Goal: Find specific page/section: Find specific page/section

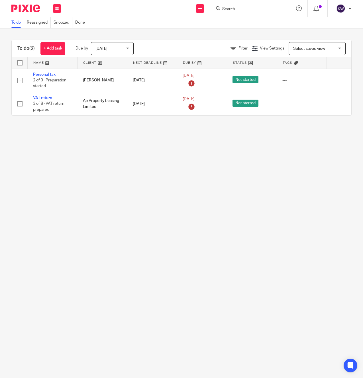
click at [239, 10] on input "Search" at bounding box center [247, 9] width 51 height 5
click at [231, 7] on input "sky life" at bounding box center [247, 9] width 51 height 5
click at [244, 5] on form "sky life" at bounding box center [252, 8] width 61 height 7
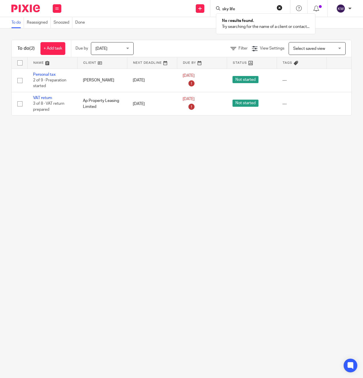
click at [244, 5] on form "sky life" at bounding box center [252, 8] width 61 height 7
click at [242, 7] on form "sky life" at bounding box center [252, 8] width 61 height 7
click at [242, 8] on input "sky life" at bounding box center [247, 9] width 51 height 5
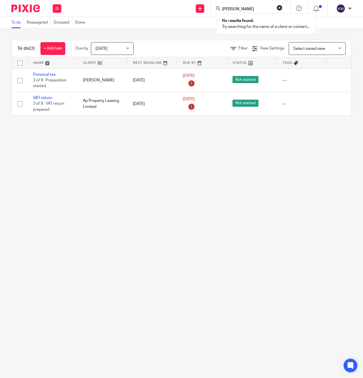
click at [240, 7] on input "james ben" at bounding box center [247, 9] width 51 height 5
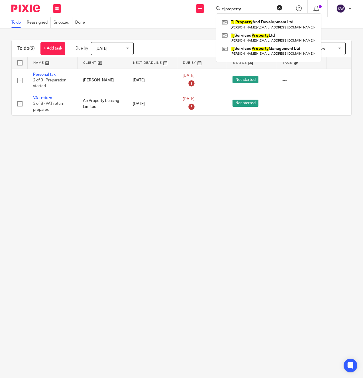
click at [252, 9] on input "tj property" at bounding box center [247, 9] width 51 height 5
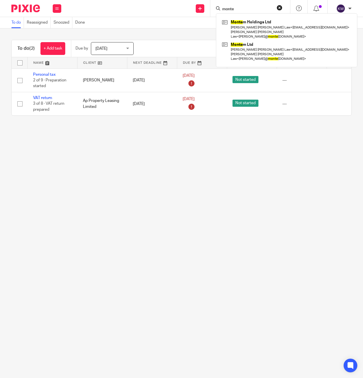
click at [241, 9] on input "monte" at bounding box center [247, 9] width 51 height 5
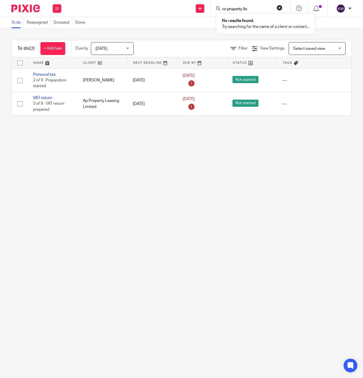
click at [246, 7] on input "nr property liv" at bounding box center [247, 9] width 51 height 5
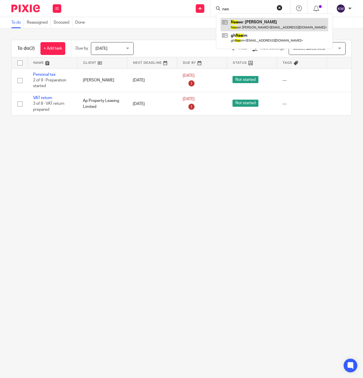
type input "nas"
click at [247, 24] on link at bounding box center [274, 24] width 108 height 13
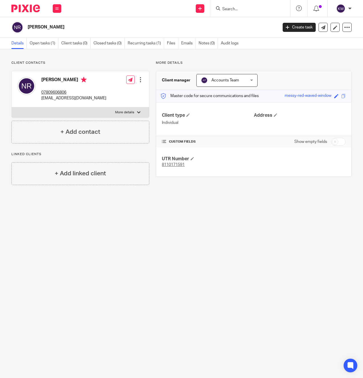
click at [236, 7] on input "Search" at bounding box center [247, 9] width 51 height 5
click at [237, 9] on input "try l" at bounding box center [247, 9] width 51 height 5
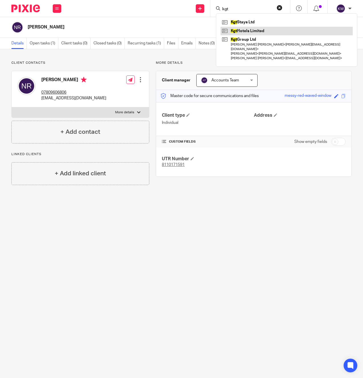
type input "kgt"
click at [238, 31] on link at bounding box center [286, 31] width 132 height 9
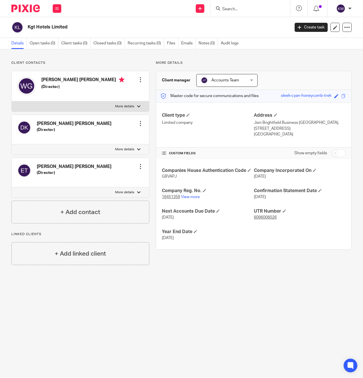
click at [244, 9] on input "Search" at bounding box center [247, 9] width 51 height 5
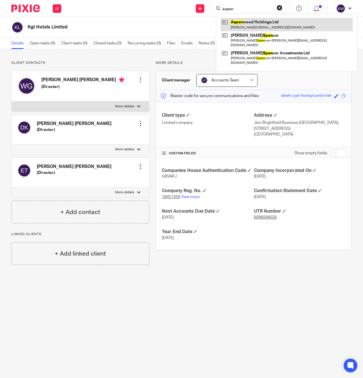
type input "aspen"
click at [245, 24] on link at bounding box center [286, 24] width 132 height 13
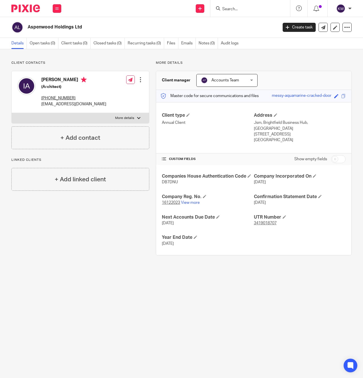
click at [232, 11] on input "Search" at bounding box center [247, 9] width 51 height 5
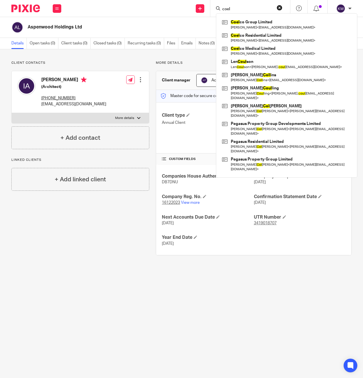
click at [231, 9] on input "coel" at bounding box center [247, 9] width 51 height 5
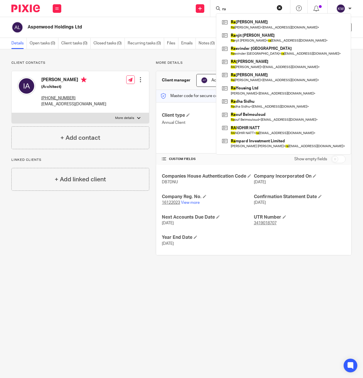
click at [227, 6] on form "ra" at bounding box center [252, 8] width 61 height 7
click at [227, 7] on input "ra" at bounding box center [247, 9] width 51 height 5
click at [227, 8] on input "ra" at bounding box center [247, 9] width 51 height 5
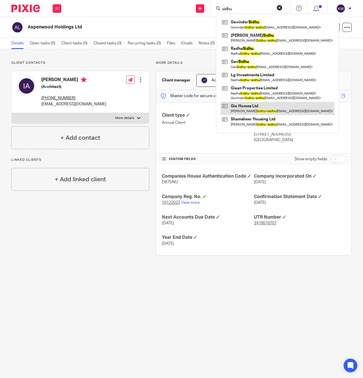
type input "sidhu"
click at [250, 107] on link at bounding box center [277, 108] width 114 height 13
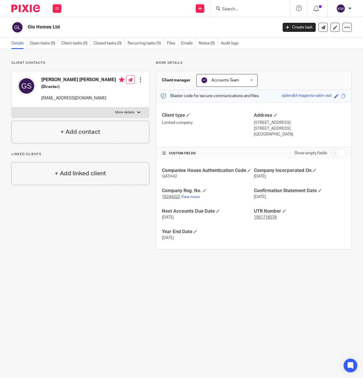
click at [251, 12] on form at bounding box center [252, 8] width 61 height 7
click at [250, 10] on input "Search" at bounding box center [247, 9] width 51 height 5
click at [242, 11] on input "accent h" at bounding box center [247, 9] width 51 height 5
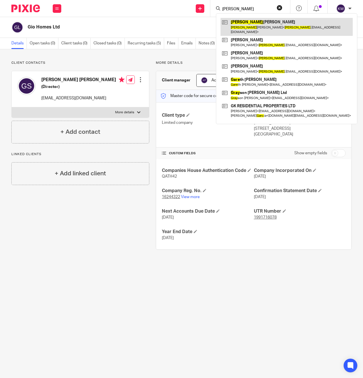
type input "gary"
click at [244, 24] on link at bounding box center [286, 27] width 132 height 18
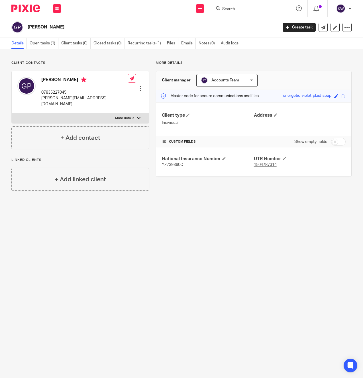
click at [237, 9] on input "Search" at bounding box center [247, 9] width 51 height 5
click at [229, 5] on form "msyd" at bounding box center [252, 8] width 61 height 7
click at [229, 8] on input "msyd" at bounding box center [247, 9] width 51 height 5
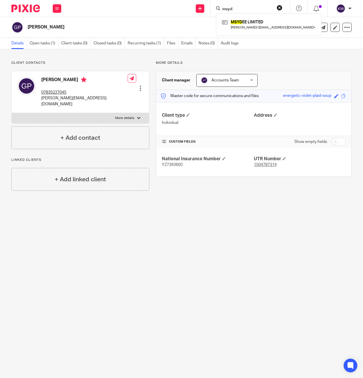
click at [229, 8] on input "msyd" at bounding box center [247, 9] width 51 height 5
click at [241, 10] on input "middle f" at bounding box center [247, 9] width 51 height 5
click at [241, 9] on input "middle f" at bounding box center [247, 9] width 51 height 5
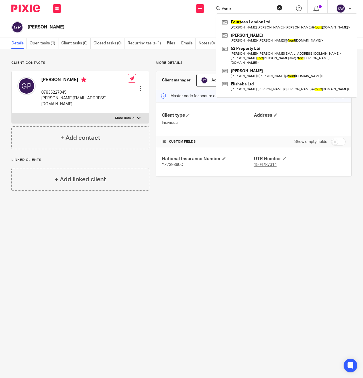
click at [230, 7] on input "forut" at bounding box center [247, 9] width 51 height 5
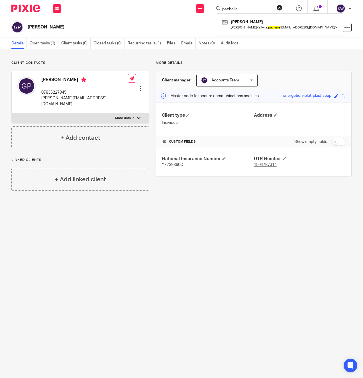
click at [232, 7] on input "pachelle" at bounding box center [247, 9] width 51 height 5
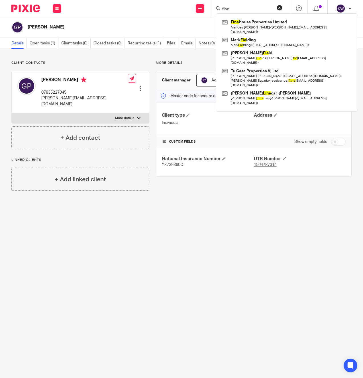
click at [236, 10] on input "fine" at bounding box center [247, 9] width 51 height 5
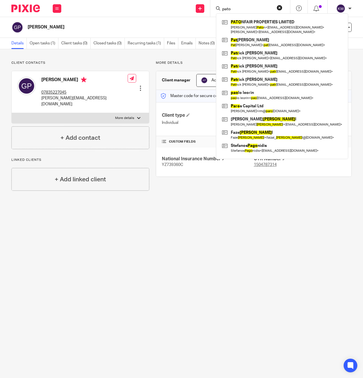
click at [236, 9] on input "pato" at bounding box center [247, 9] width 51 height 5
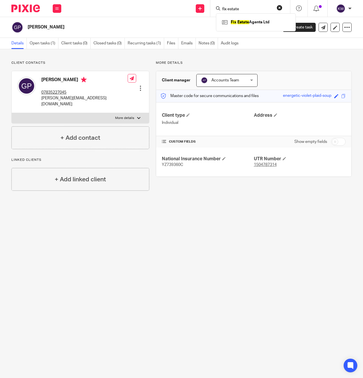
click at [232, 5] on form "fix estate" at bounding box center [252, 8] width 61 height 7
click at [231, 7] on input "fix estate" at bounding box center [247, 9] width 51 height 5
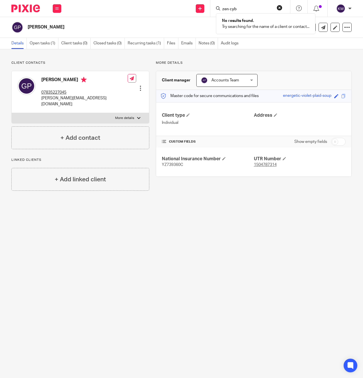
click at [224, 12] on div "zen cyb No results found. Try searching for the name of a client or contact..." at bounding box center [250, 8] width 80 height 17
click at [224, 9] on input "zen cyb" at bounding box center [247, 9] width 51 height 5
click at [238, 7] on input "hillock" at bounding box center [247, 9] width 51 height 5
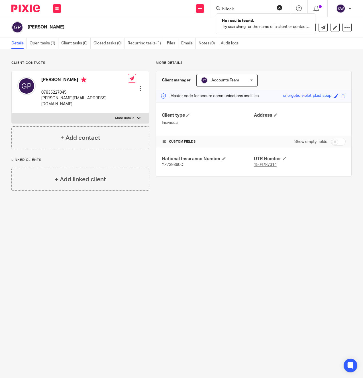
click at [238, 7] on input "hillock" at bounding box center [247, 9] width 51 height 5
click at [247, 8] on input "apsle" at bounding box center [247, 9] width 51 height 5
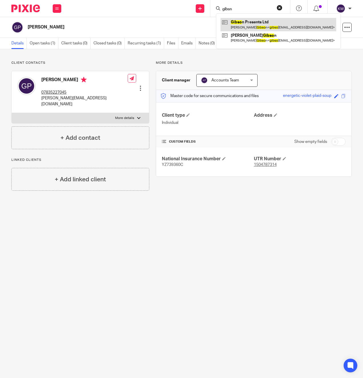
type input "gibsn"
click at [249, 24] on link at bounding box center [278, 24] width 116 height 13
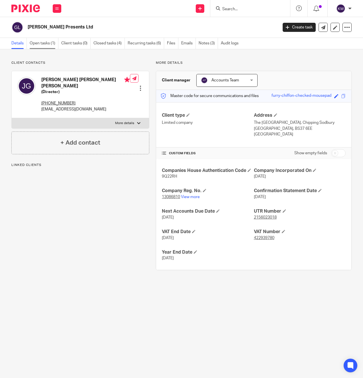
click at [46, 47] on link "Open tasks (1)" at bounding box center [44, 43] width 29 height 11
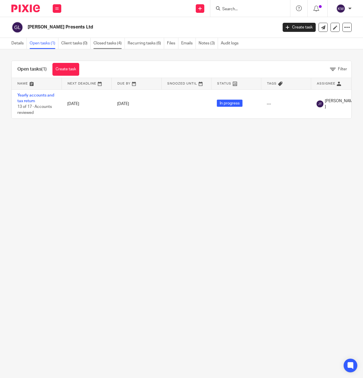
click at [109, 46] on link "Closed tasks (4)" at bounding box center [108, 43] width 31 height 11
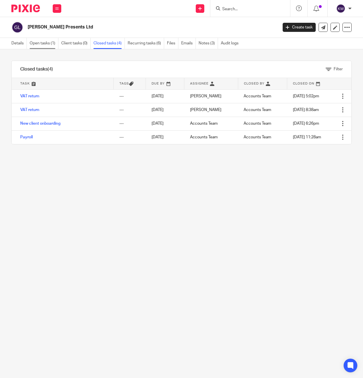
click at [51, 46] on link "Open tasks (1)" at bounding box center [44, 43] width 29 height 11
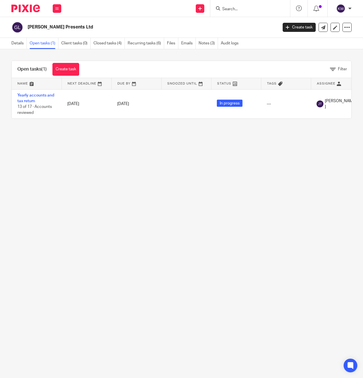
click at [230, 7] on input "Search" at bounding box center [247, 9] width 51 height 5
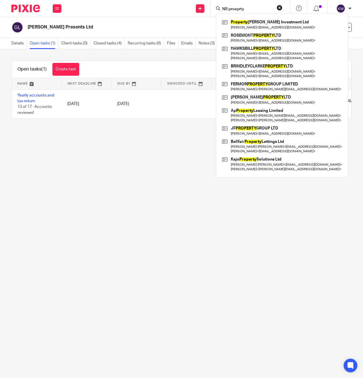
click at [230, 7] on input "NR proeprty" at bounding box center [247, 9] width 51 height 5
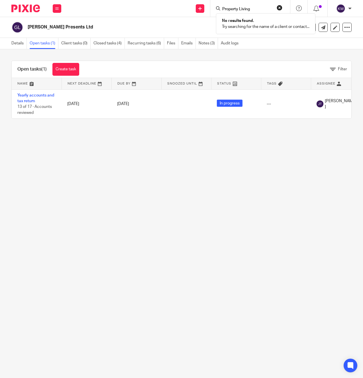
click at [232, 7] on input "Property Living" at bounding box center [247, 9] width 51 height 5
click at [231, 7] on input "Property Living" at bounding box center [247, 9] width 51 height 5
click at [239, 10] on input "Property Living" at bounding box center [247, 9] width 51 height 5
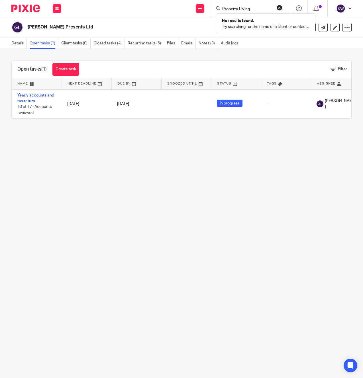
click at [239, 10] on input "Property Living" at bounding box center [247, 9] width 51 height 5
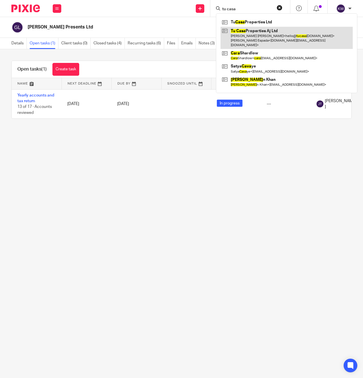
type input "tu casa"
click at [251, 31] on link at bounding box center [286, 38] width 132 height 23
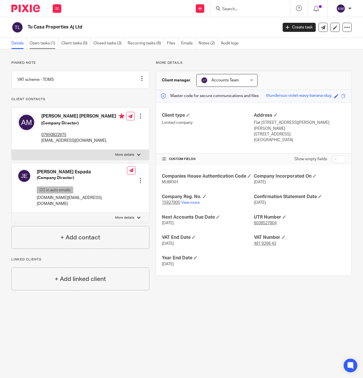
click at [51, 46] on link "Open tasks (1)" at bounding box center [44, 43] width 29 height 11
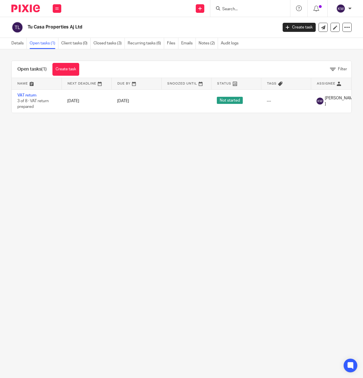
click at [20, 45] on link "Details" at bounding box center [18, 43] width 15 height 11
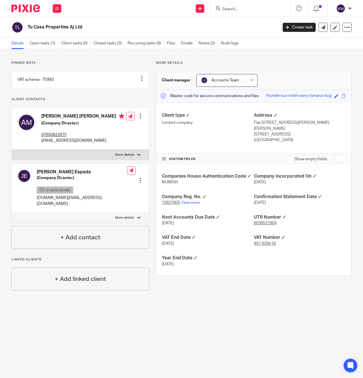
click at [227, 9] on input "Search" at bounding box center [247, 9] width 51 height 5
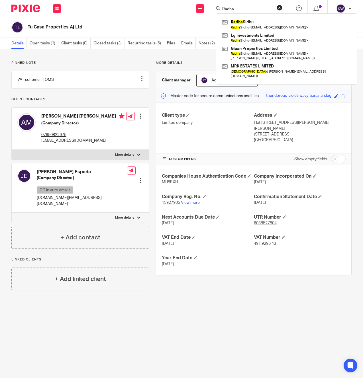
type input "Radha"
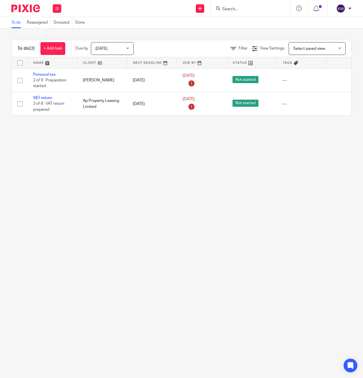
click at [228, 9] on input "Search" at bounding box center [247, 9] width 51 height 5
type input "key"
click at [232, 21] on link at bounding box center [276, 24] width 112 height 13
click at [239, 11] on form at bounding box center [252, 8] width 61 height 7
click at [238, 10] on input "Search" at bounding box center [247, 9] width 51 height 5
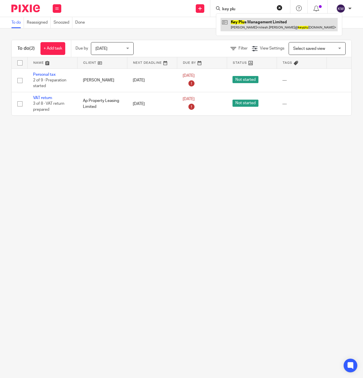
type input "key plu"
click at [239, 26] on link at bounding box center [278, 24] width 117 height 13
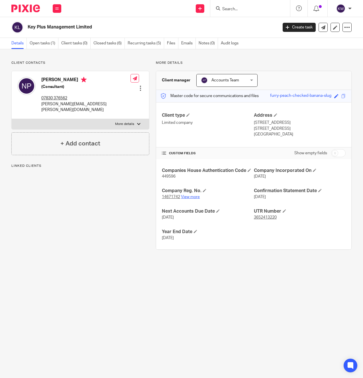
click at [188, 197] on link "View more" at bounding box center [190, 197] width 19 height 4
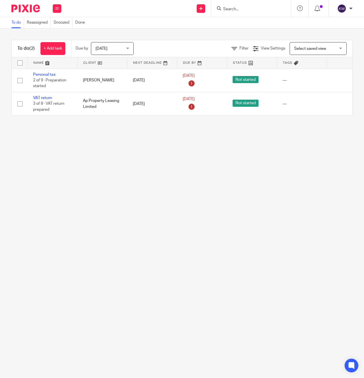
click at [233, 12] on div at bounding box center [251, 8] width 80 height 17
click at [234, 9] on input "Search" at bounding box center [247, 9] width 51 height 5
type input "key pl"
click at [241, 29] on link at bounding box center [278, 24] width 115 height 13
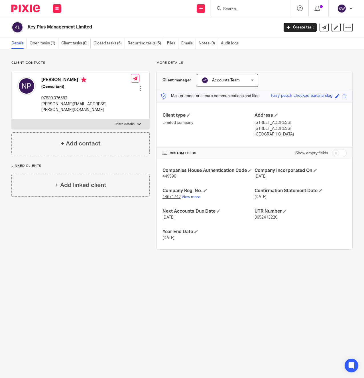
click at [67, 30] on h2 "Key Plus Management Limited" at bounding box center [127, 27] width 198 height 6
click at [44, 42] on link "Open tasks (1)" at bounding box center [44, 43] width 29 height 11
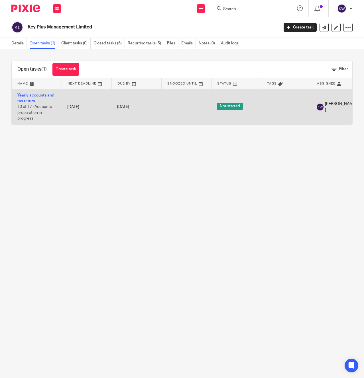
click at [36, 98] on td "Yearly accounts and tax return 10 of 17 · Accounts preparation in progress" at bounding box center [37, 106] width 50 height 35
click at [40, 97] on link "Yearly accounts and tax return" at bounding box center [35, 98] width 37 height 10
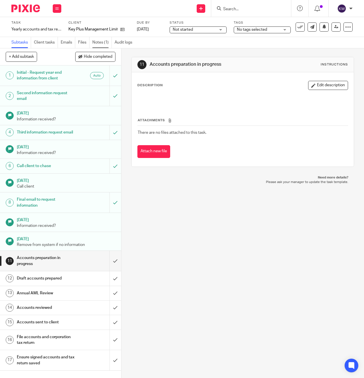
click at [102, 42] on link "Notes (1)" at bounding box center [101, 42] width 19 height 11
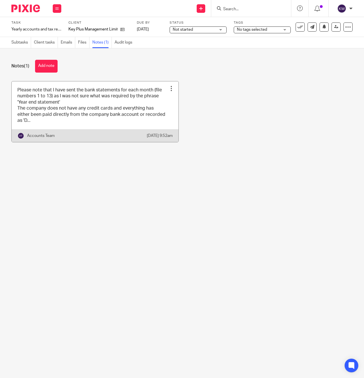
click at [127, 108] on link at bounding box center [95, 111] width 167 height 61
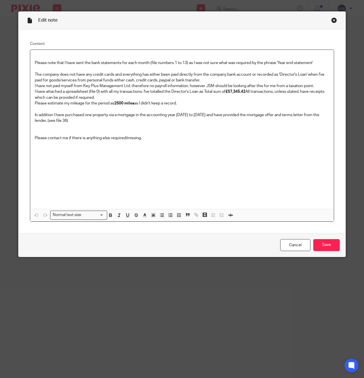
click at [332, 21] on div "Close this dialog window" at bounding box center [334, 20] width 6 height 6
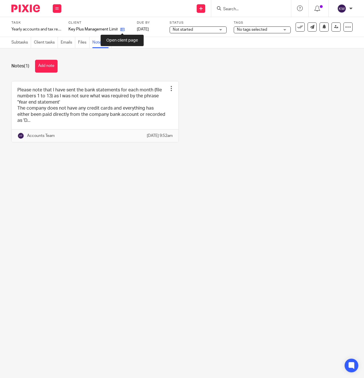
click at [122, 31] on icon at bounding box center [122, 29] width 4 height 4
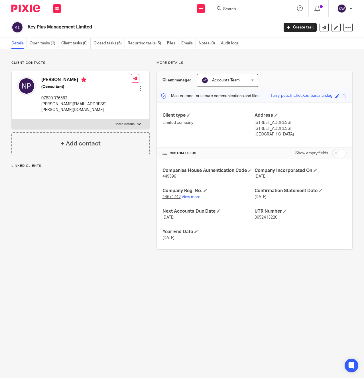
click at [64, 104] on p "nilesh.patel@keyplusmanagement.com" at bounding box center [85, 107] width 89 height 12
copy div "nilesh.patel@keyplusmanagement.com"
click at [234, 11] on input "Search" at bounding box center [247, 9] width 51 height 5
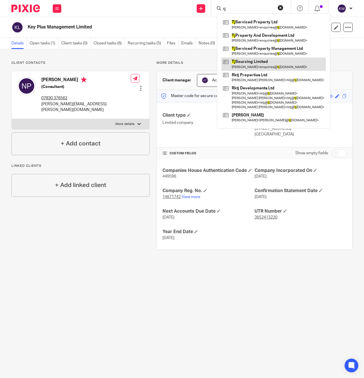
type input "tj"
click at [243, 66] on link at bounding box center [273, 64] width 104 height 13
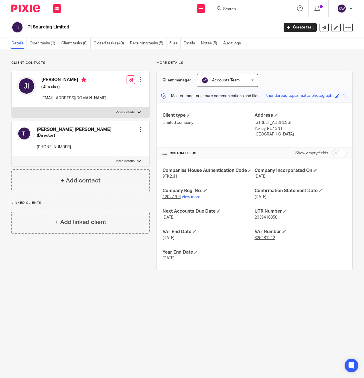
click at [242, 11] on input "Search" at bounding box center [247, 9] width 51 height 5
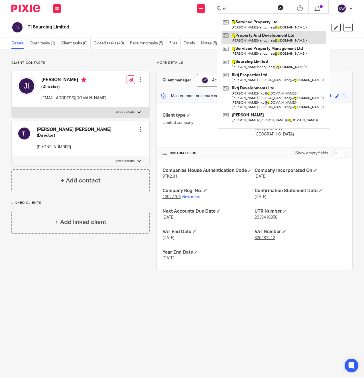
type input "tj"
click at [242, 36] on link at bounding box center [273, 37] width 104 height 13
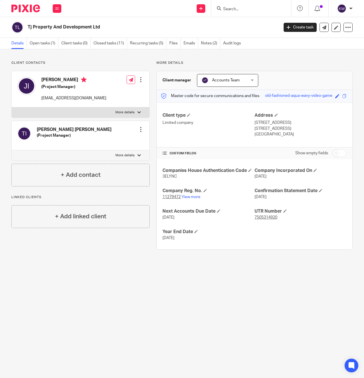
click at [244, 8] on input "Search" at bounding box center [247, 9] width 51 height 5
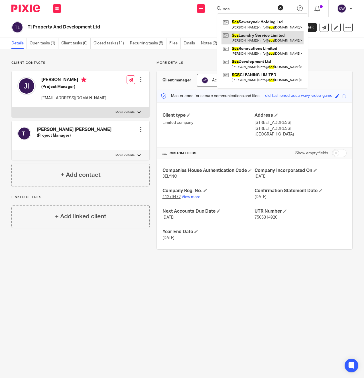
type input "scs"
click at [247, 37] on link at bounding box center [262, 37] width 82 height 13
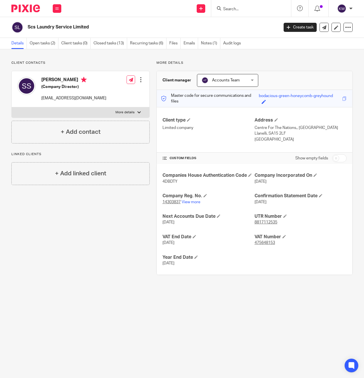
click at [249, 9] on input "Search" at bounding box center [247, 9] width 51 height 5
type input "key"
click at [250, 21] on link at bounding box center [277, 24] width 112 height 13
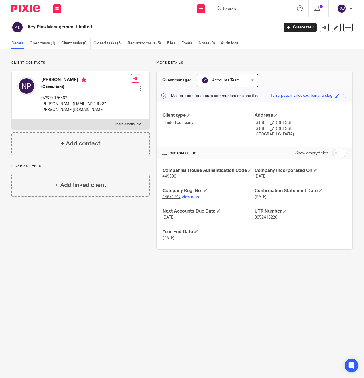
drag, startPoint x: 59, startPoint y: 7, endPoint x: 67, endPoint y: 49, distance: 42.3
click at [59, 7] on button at bounding box center [57, 8] width 9 height 9
click at [53, 52] on link "Team" at bounding box center [53, 52] width 9 height 4
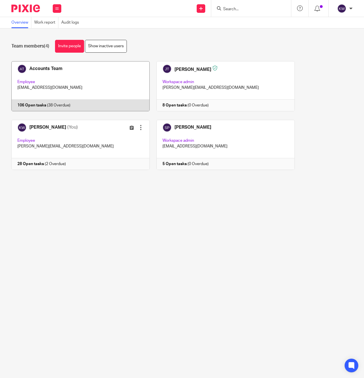
click at [95, 77] on link at bounding box center [77, 86] width 145 height 50
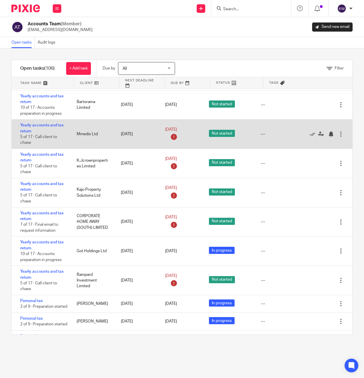
scroll to position [526, 0]
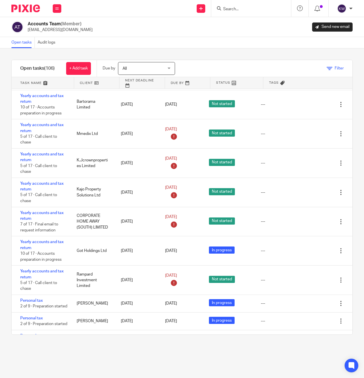
click at [328, 70] on icon at bounding box center [329, 69] width 6 height 6
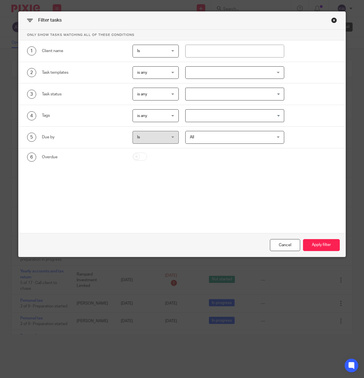
click at [189, 75] on div at bounding box center [234, 72] width 99 height 13
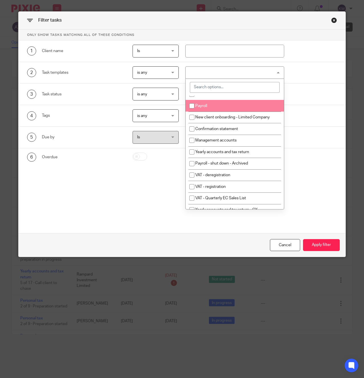
scroll to position [77, 0]
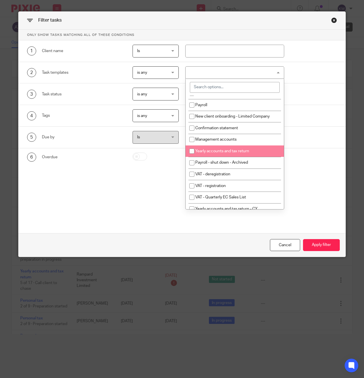
click at [209, 152] on span "Yearly accounts and tax return" at bounding box center [222, 151] width 54 height 4
checkbox input "true"
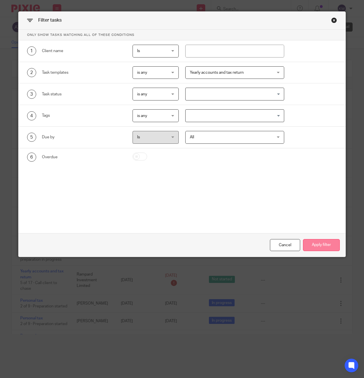
click at [326, 240] on button "Apply filter" at bounding box center [321, 245] width 37 height 12
click at [323, 243] on button "Apply filter" at bounding box center [321, 245] width 37 height 12
click at [316, 249] on button "Apply filter" at bounding box center [321, 245] width 37 height 12
click at [317, 246] on button "Apply filter" at bounding box center [321, 245] width 37 height 12
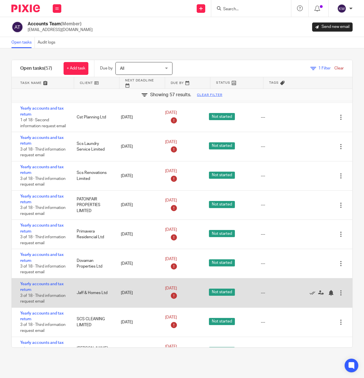
scroll to position [804, 0]
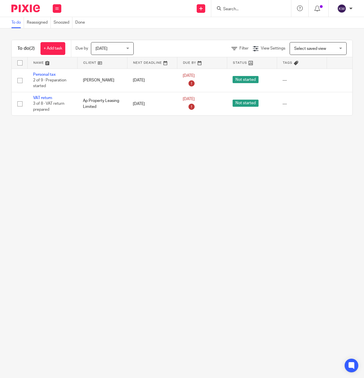
click at [234, 10] on input "Search" at bounding box center [247, 9] width 51 height 5
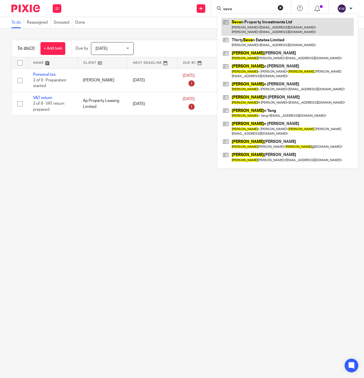
type input "seve"
click at [242, 27] on link at bounding box center [287, 27] width 132 height 18
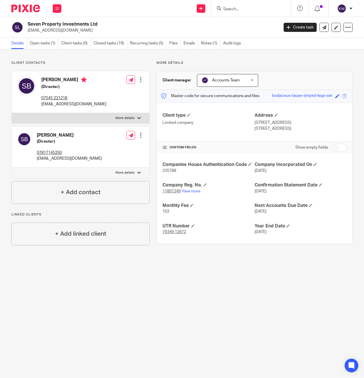
click at [232, 8] on input "Search" at bounding box center [247, 9] width 51 height 5
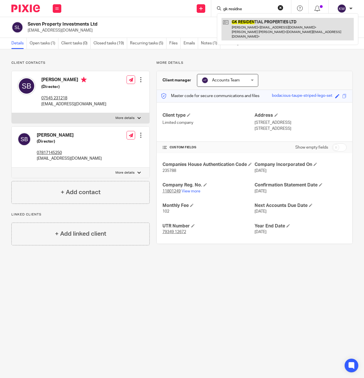
type input "gk residne"
click at [236, 22] on link at bounding box center [287, 29] width 132 height 23
